Goal: Find contact information: Find contact information

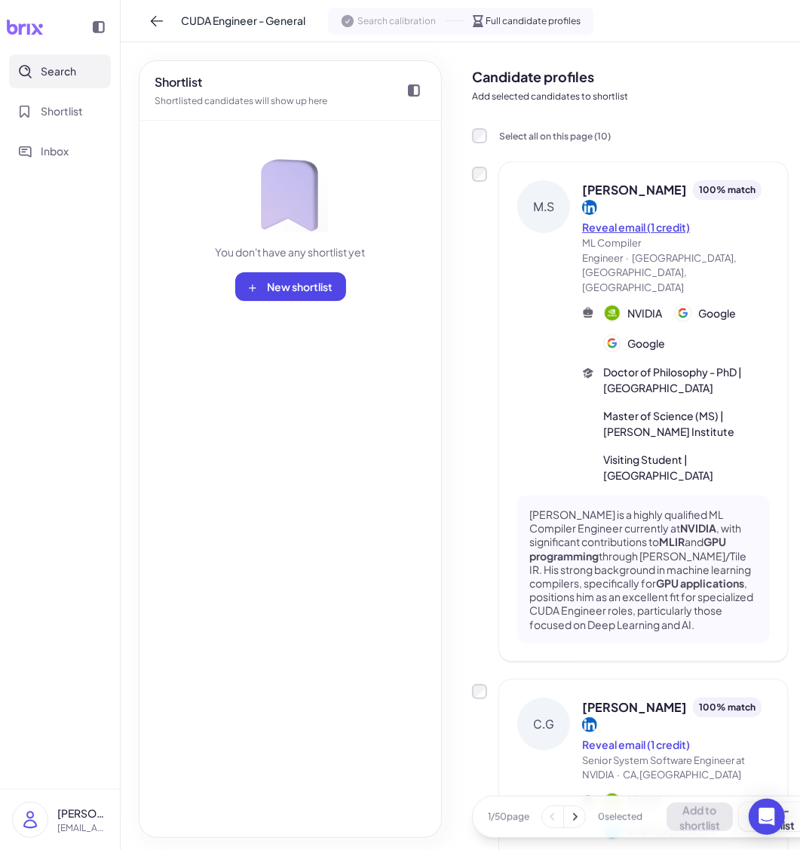
click at [656, 232] on button "Reveal email (1 credit)" at bounding box center [636, 228] width 108 height 16
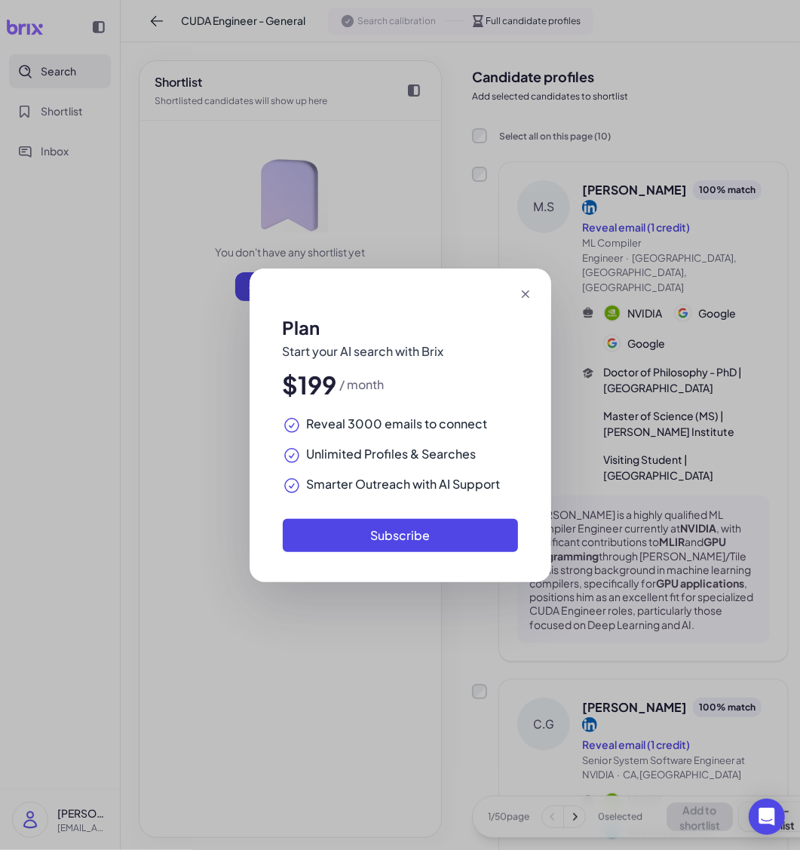
click at [520, 293] on icon at bounding box center [525, 294] width 15 height 15
